Goal: Contribute content: Contribute content

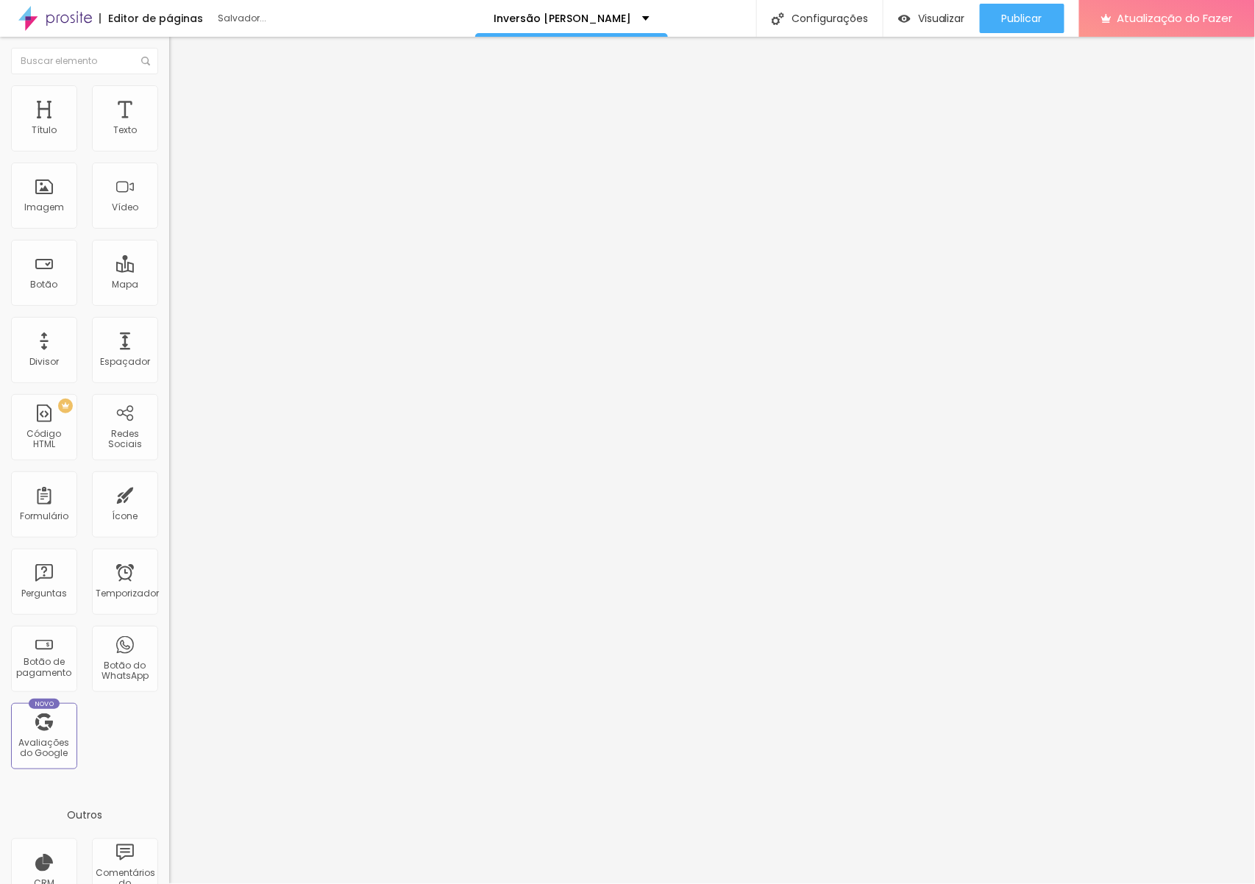
click at [178, 127] on font "Trocar imagem" at bounding box center [213, 120] width 71 height 13
drag, startPoint x: 355, startPoint y: 1, endPoint x: 953, endPoint y: 107, distance: 606.8
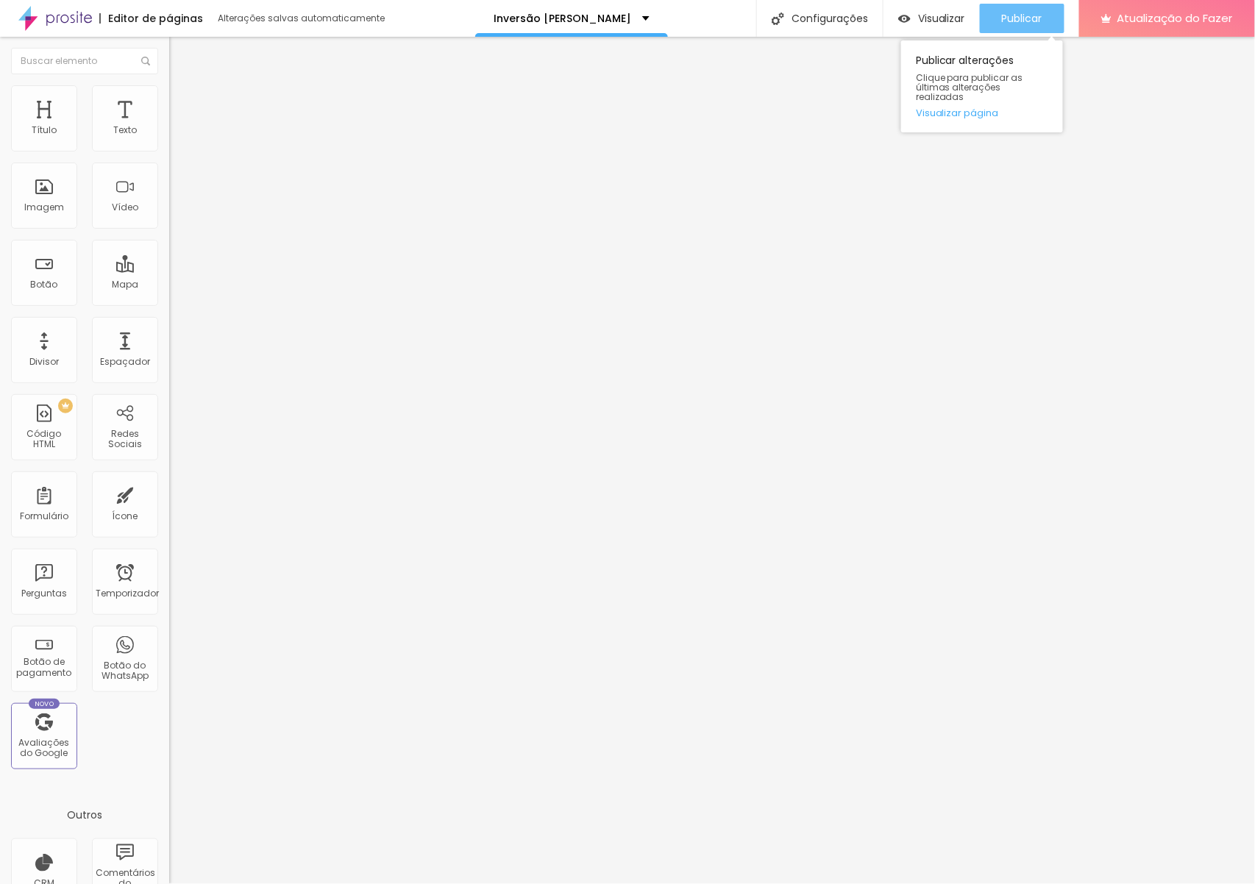
click at [1020, 19] on font "Publicar" at bounding box center [1022, 18] width 40 height 15
click at [943, 22] on font "Visualizar" at bounding box center [941, 18] width 47 height 15
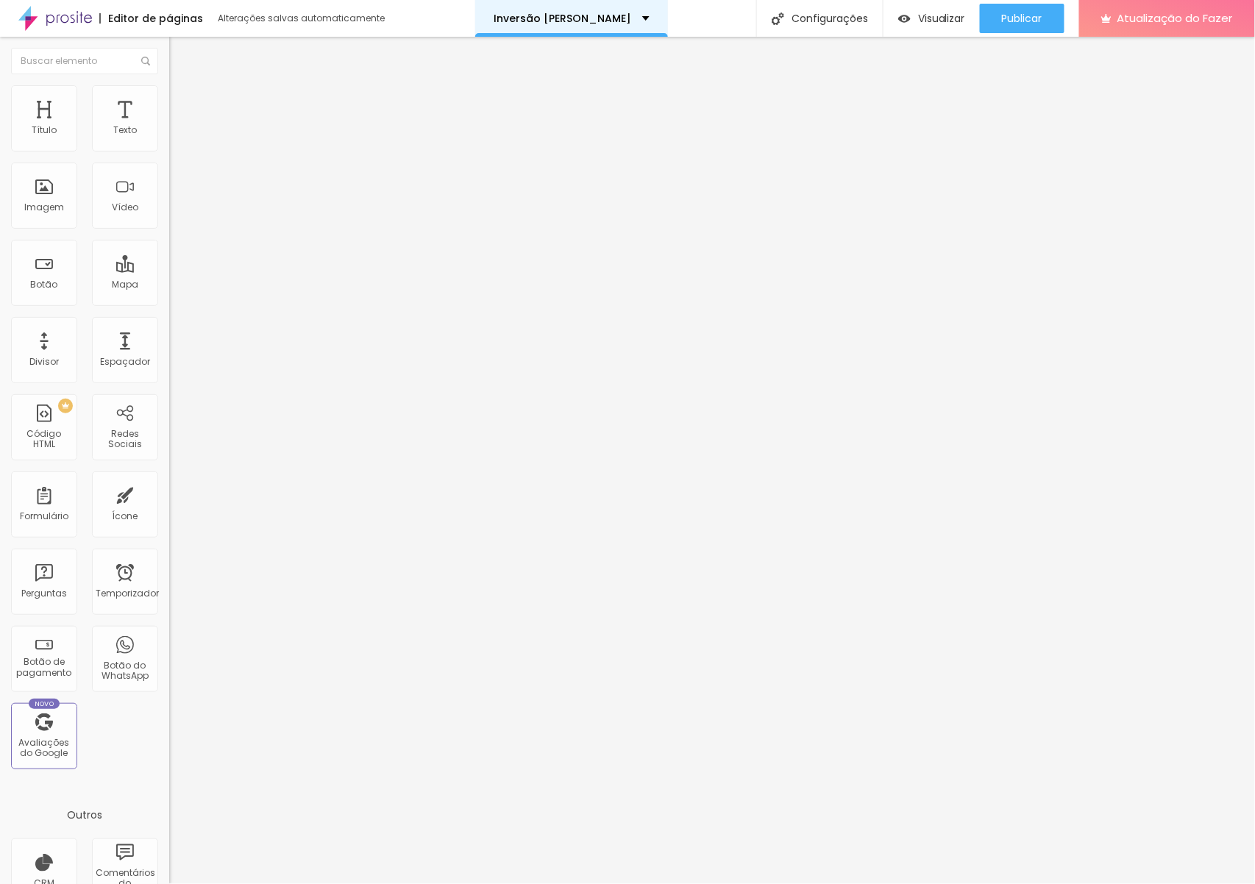
click at [178, 127] on font "Trocar imagem" at bounding box center [213, 120] width 71 height 13
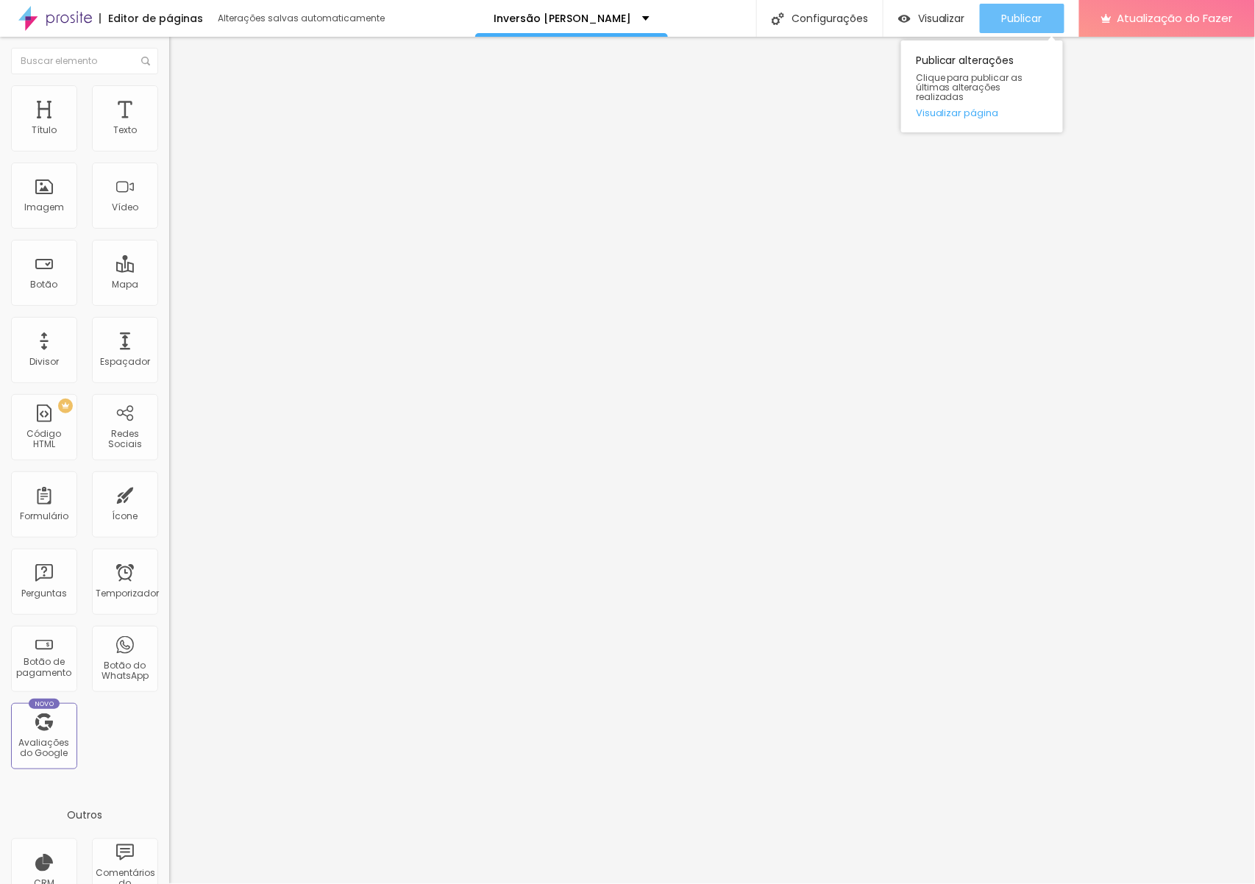
click at [1028, 16] on font "Publicar" at bounding box center [1022, 18] width 40 height 15
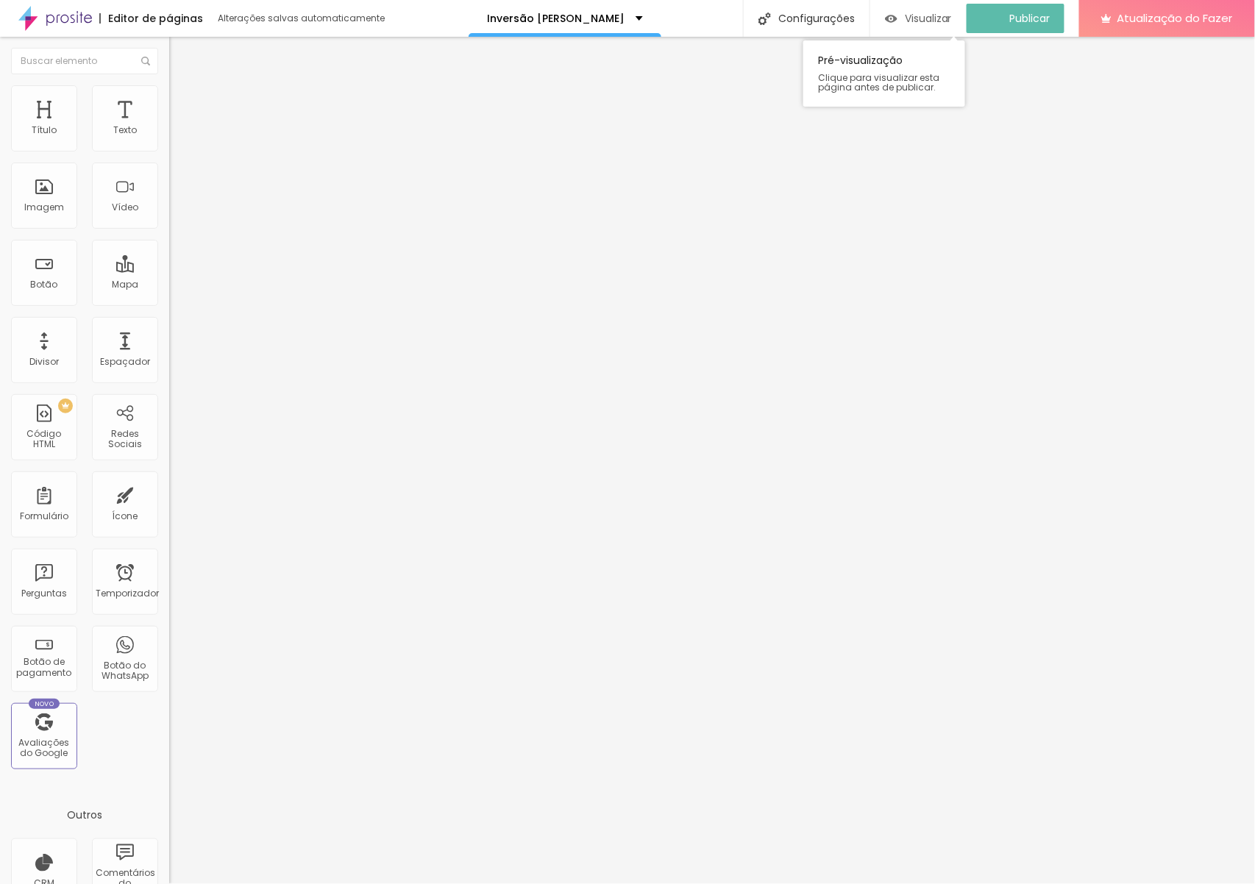
click at [922, 13] on font "Visualizar" at bounding box center [928, 18] width 47 height 15
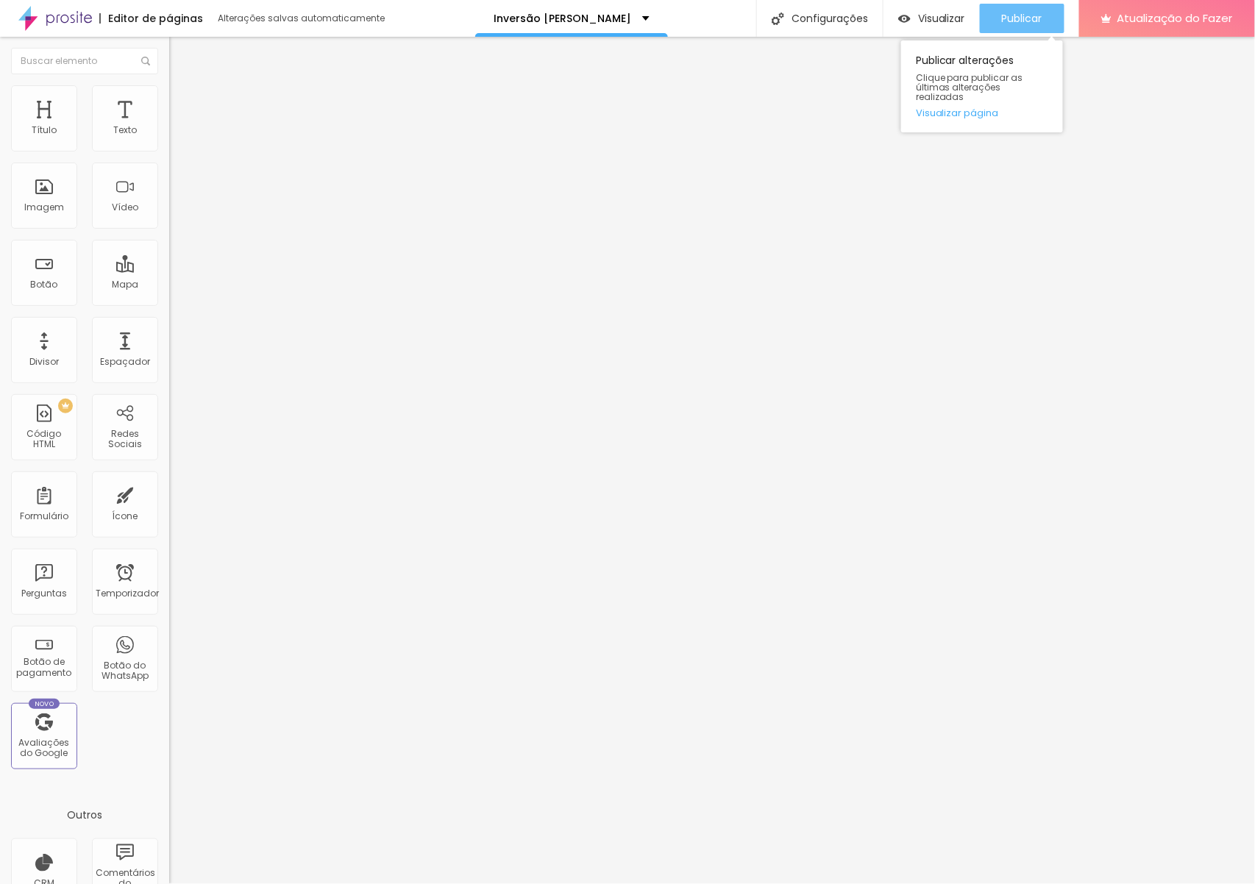
click at [1016, 23] on font "Publicar" at bounding box center [1022, 18] width 40 height 15
